Goal: Task Accomplishment & Management: Manage account settings

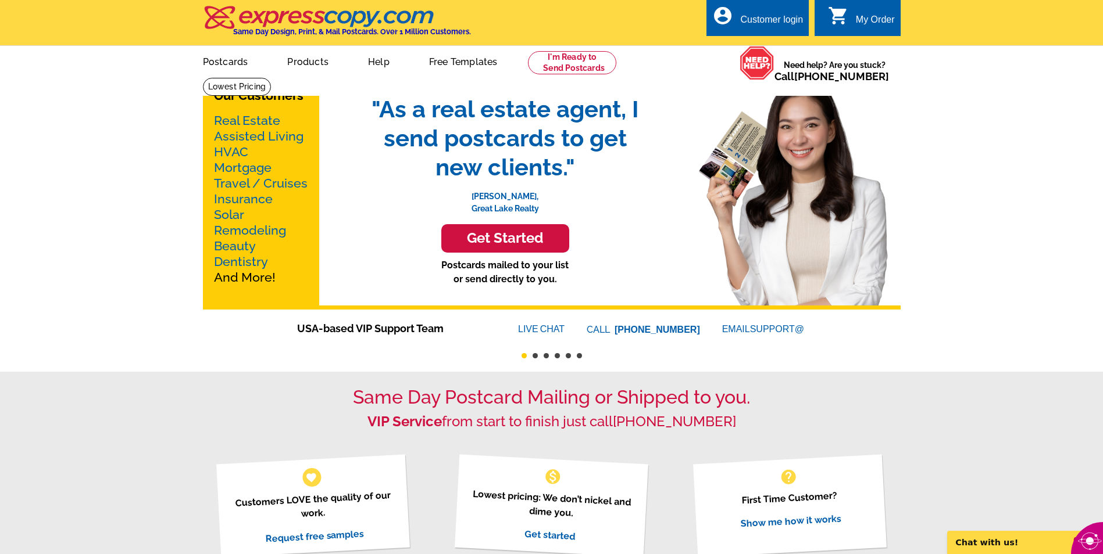
click at [756, 15] on div "Customer login" at bounding box center [771, 23] width 63 height 16
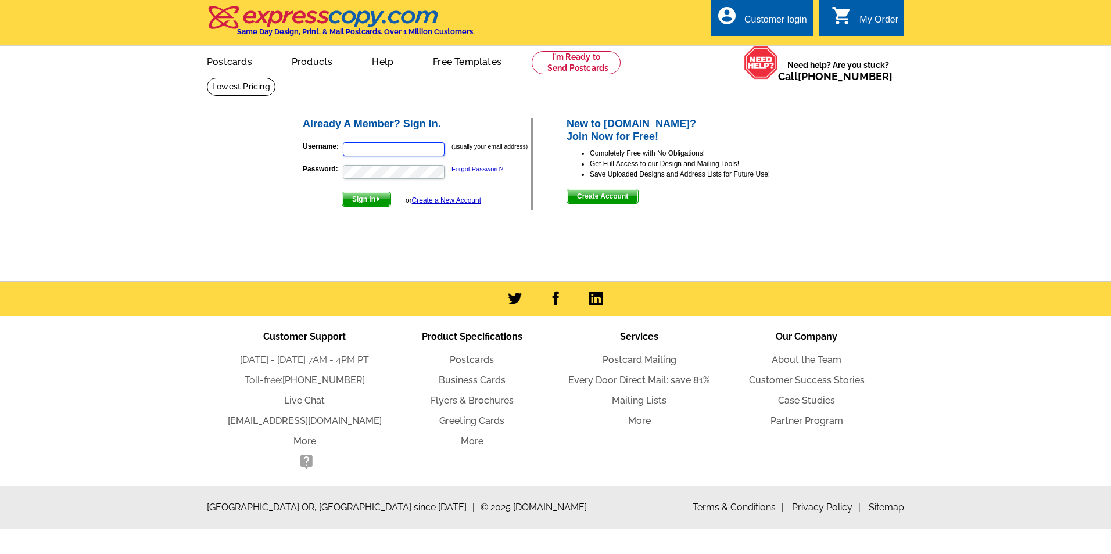
type input "[EMAIL_ADDRESS][DOMAIN_NAME]"
click at [380, 205] on span "Sign In" at bounding box center [366, 199] width 48 height 14
